Goal: Information Seeking & Learning: Learn about a topic

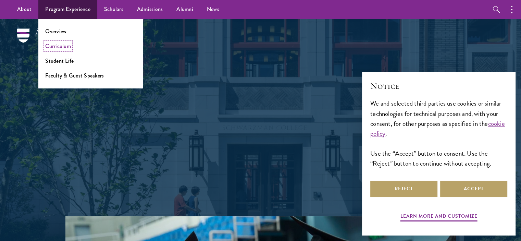
click at [66, 48] on link "Curriculum" at bounding box center [58, 46] width 26 height 8
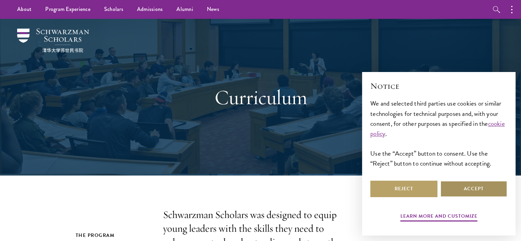
click at [468, 187] on button "Accept" at bounding box center [473, 188] width 67 height 16
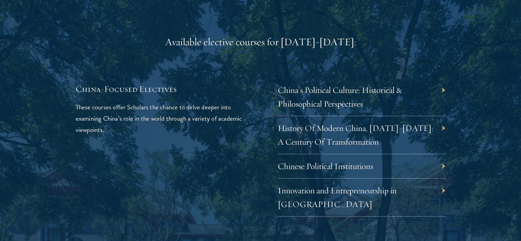
scroll to position [1999, 0]
click at [365, 122] on link "History Of Modern China, [DATE]-[DATE]: A Century Of Transformation" at bounding box center [360, 134] width 155 height 24
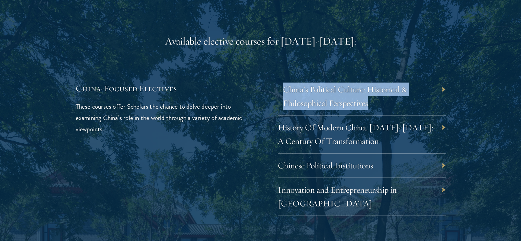
drag, startPoint x: 383, startPoint y: 93, endPoint x: 282, endPoint y: 74, distance: 102.6
click at [282, 77] on div "China’s Political Culture: Historical & Philosophical Perspectives" at bounding box center [362, 96] width 168 height 38
copy link "China’s Political Culture: Historical & Philosophical Perspectives"
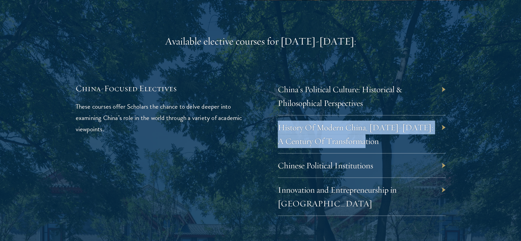
drag, startPoint x: 377, startPoint y: 127, endPoint x: 281, endPoint y: 116, distance: 97.1
click at [281, 116] on div "History Of Modern China, [DATE]-[DATE]: A Century Of Transformation" at bounding box center [362, 134] width 168 height 38
copy link "History Of Modern China, [DATE]-[DATE]: A Century Of Transformation"
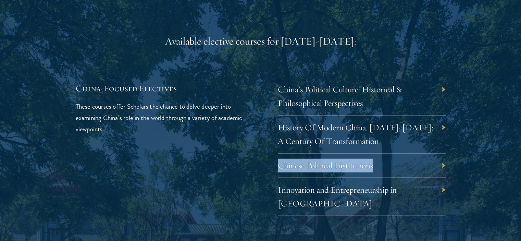
drag, startPoint x: 396, startPoint y: 147, endPoint x: 281, endPoint y: 153, distance: 115.5
click at [281, 153] on div "Chinese Political Institutions" at bounding box center [362, 165] width 168 height 24
copy link "Chinese Political Institutions"
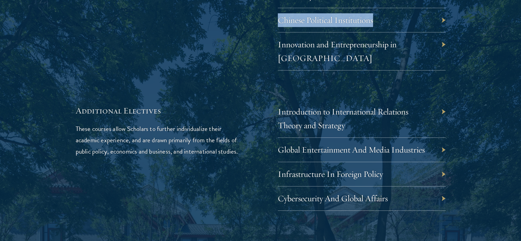
scroll to position [2146, 0]
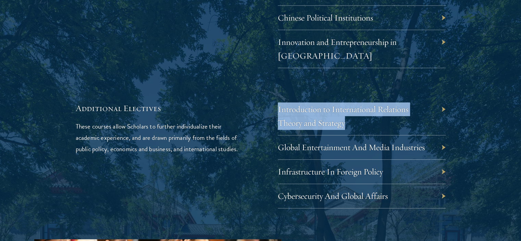
drag, startPoint x: 368, startPoint y: 94, endPoint x: 277, endPoint y: 79, distance: 92.3
click at [277, 102] on div "Additional Electives These courses allow Scholars to further individualize thei…" at bounding box center [261, 155] width 370 height 106
copy link "Introduction to International Relations Theory and Strategy"
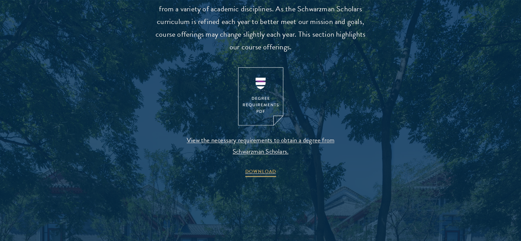
scroll to position [700, 0]
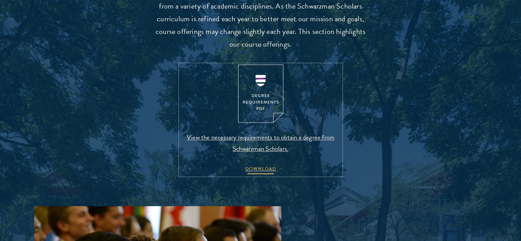
click at [261, 166] on span "DOWNLOAD" at bounding box center [260, 169] width 31 height 11
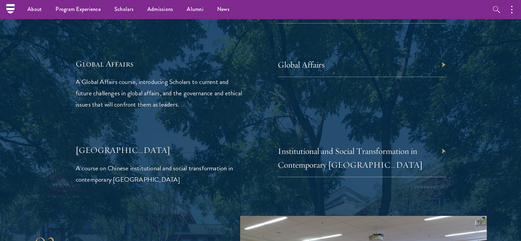
scroll to position [1598, 0]
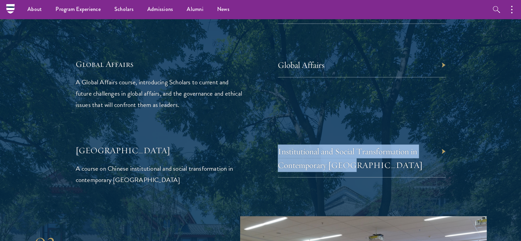
drag, startPoint x: 376, startPoint y: 151, endPoint x: 277, endPoint y: 137, distance: 100.3
click at [277, 144] on div "China A course on Chinese institutional and social transformation in contempora…" at bounding box center [261, 164] width 370 height 41
copy link "Institutional and Social Transformation in Contemporary [GEOGRAPHIC_DATA]"
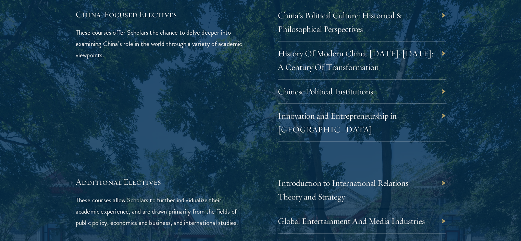
scroll to position [2073, 0]
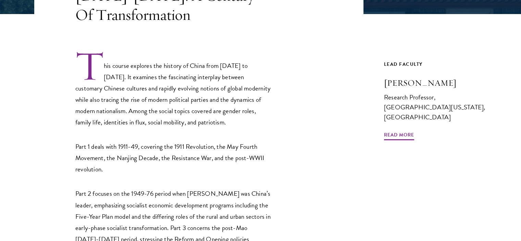
scroll to position [200, 0]
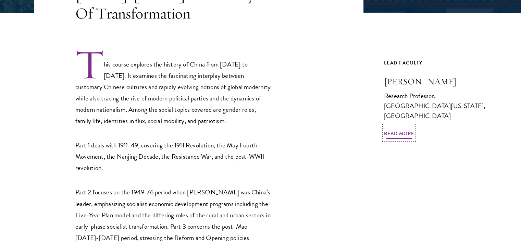
click at [400, 129] on span "Read More" at bounding box center [399, 134] width 30 height 11
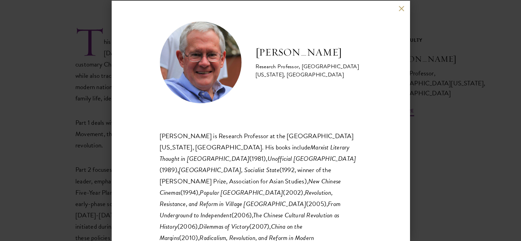
click at [401, 10] on button at bounding box center [401, 9] width 6 height 6
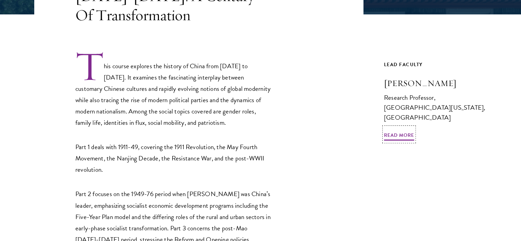
scroll to position [198, 0]
click at [442, 80] on h3 "Paul G. Pickowicz" at bounding box center [435, 83] width 103 height 12
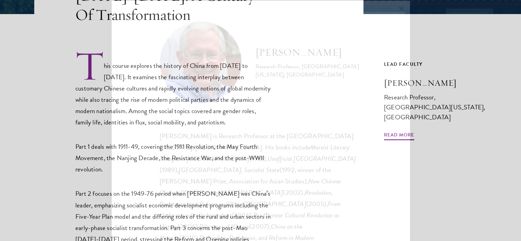
click at [442, 80] on div "Paul G. Pickowicz Research Professor, University of California, San Diego Paul …" at bounding box center [260, 120] width 521 height 241
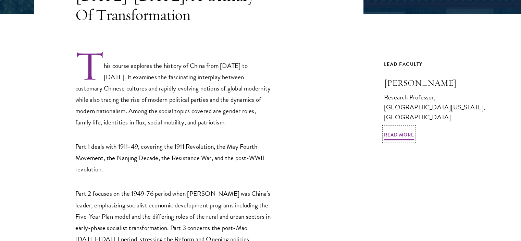
click at [404, 81] on h3 "Paul G. Pickowicz" at bounding box center [435, 83] width 103 height 12
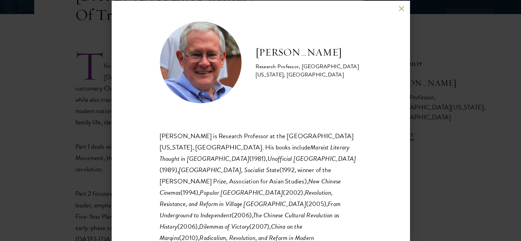
drag, startPoint x: 345, startPoint y: 49, endPoint x: 256, endPoint y: 54, distance: 89.8
click at [256, 54] on h2 "Paul G. Pickowicz" at bounding box center [308, 53] width 106 height 14
copy h2 "Paul G. Pickowicz"
